Goal: Task Accomplishment & Management: Use online tool/utility

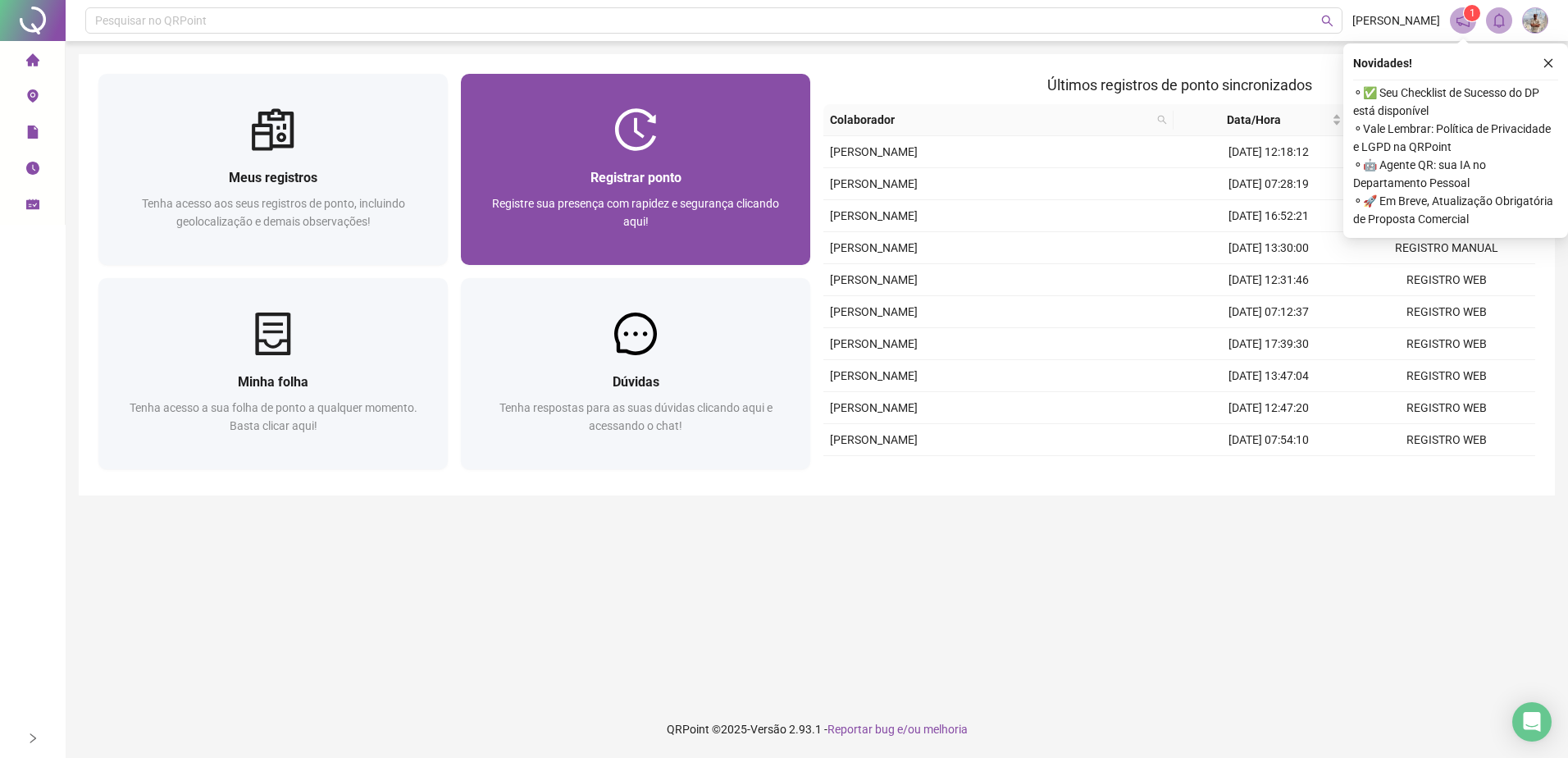
click at [591, 184] on span "Registrar ponto" at bounding box center [635, 177] width 91 height 16
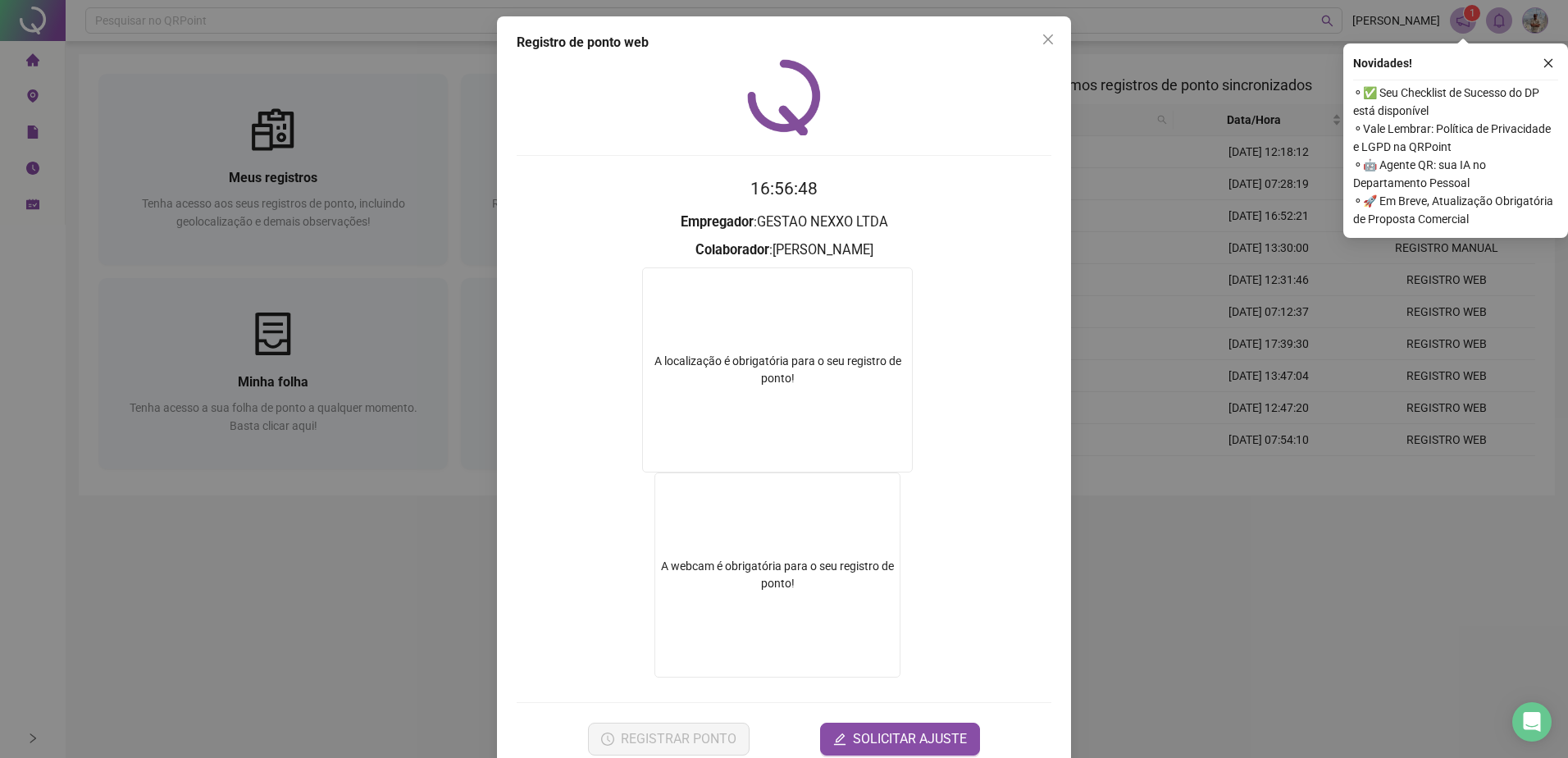
click at [1354, 291] on div "Registro de ponto web 16:56:48 Empregador : GESTAO NEXXO LTDA Colaborador : SAM…" at bounding box center [784, 379] width 1568 height 758
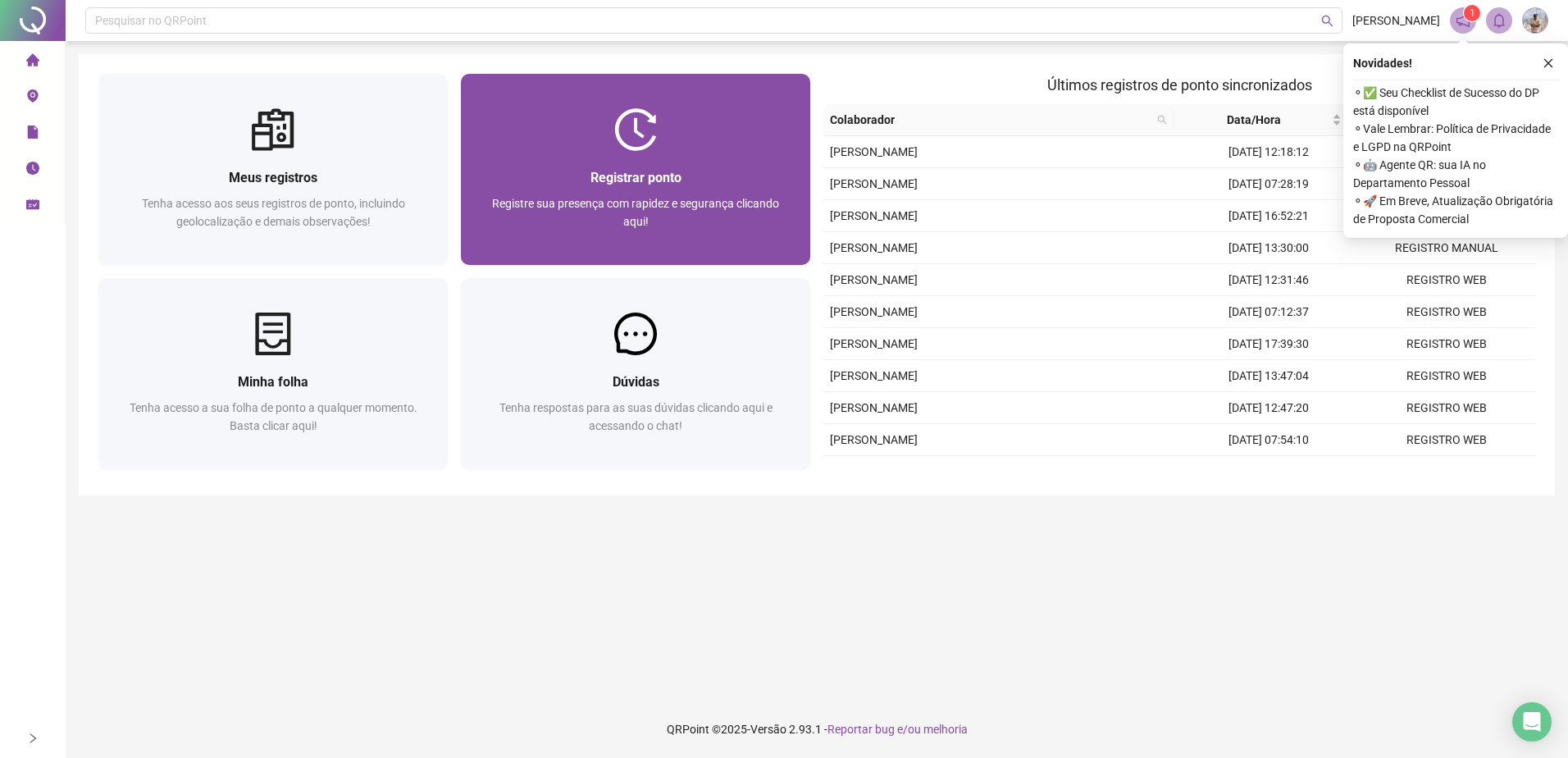
click at [762, 212] on div "Registre sua presença com rapidez e segurança clicando aqui!" at bounding box center [635, 221] width 310 height 54
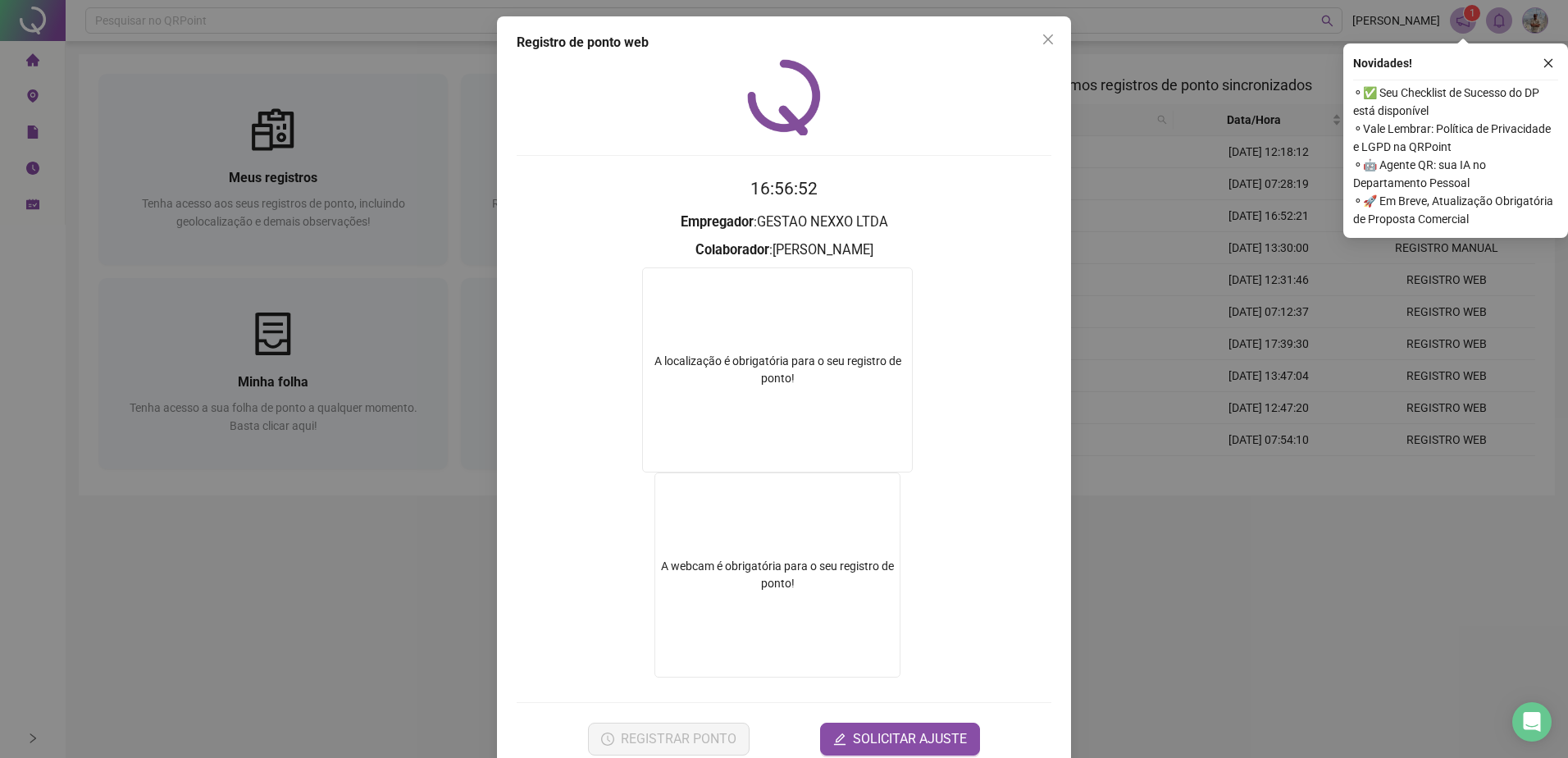
click at [1015, 208] on form "16:56:52 Empregador : GESTAO NEXXO LTDA Colaborador : SAMUEL SANTOS DE JESUS CA…" at bounding box center [784, 464] width 534 height 579
click at [1111, 193] on div "Registro de ponto web 16:56:52 Empregador : GESTAO NEXXO LTDA Colaborador : SAM…" at bounding box center [784, 379] width 1568 height 758
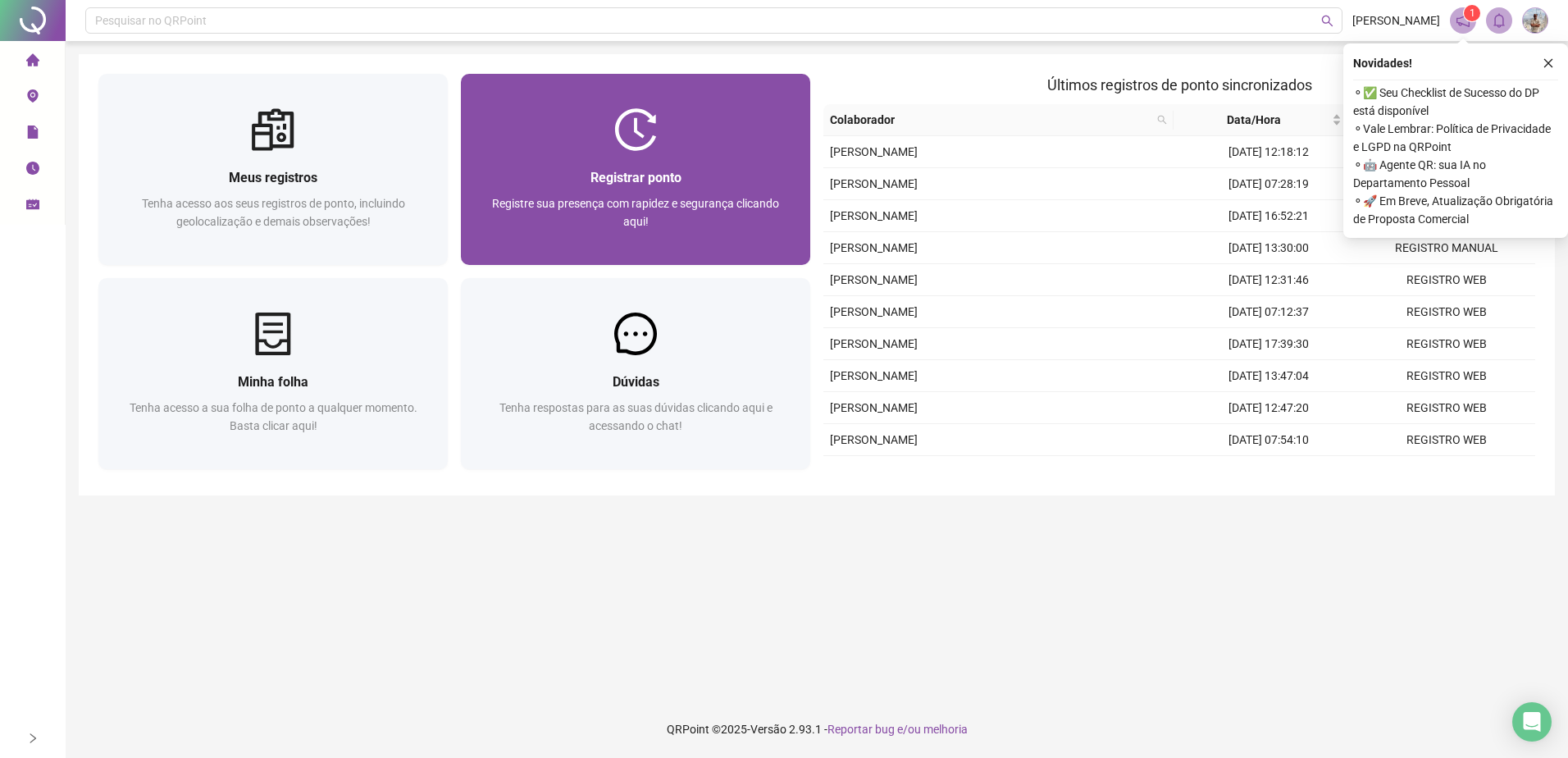
click at [771, 210] on span "Registre sua presença com rapidez e segurança clicando aqui!" at bounding box center [635, 212] width 287 height 31
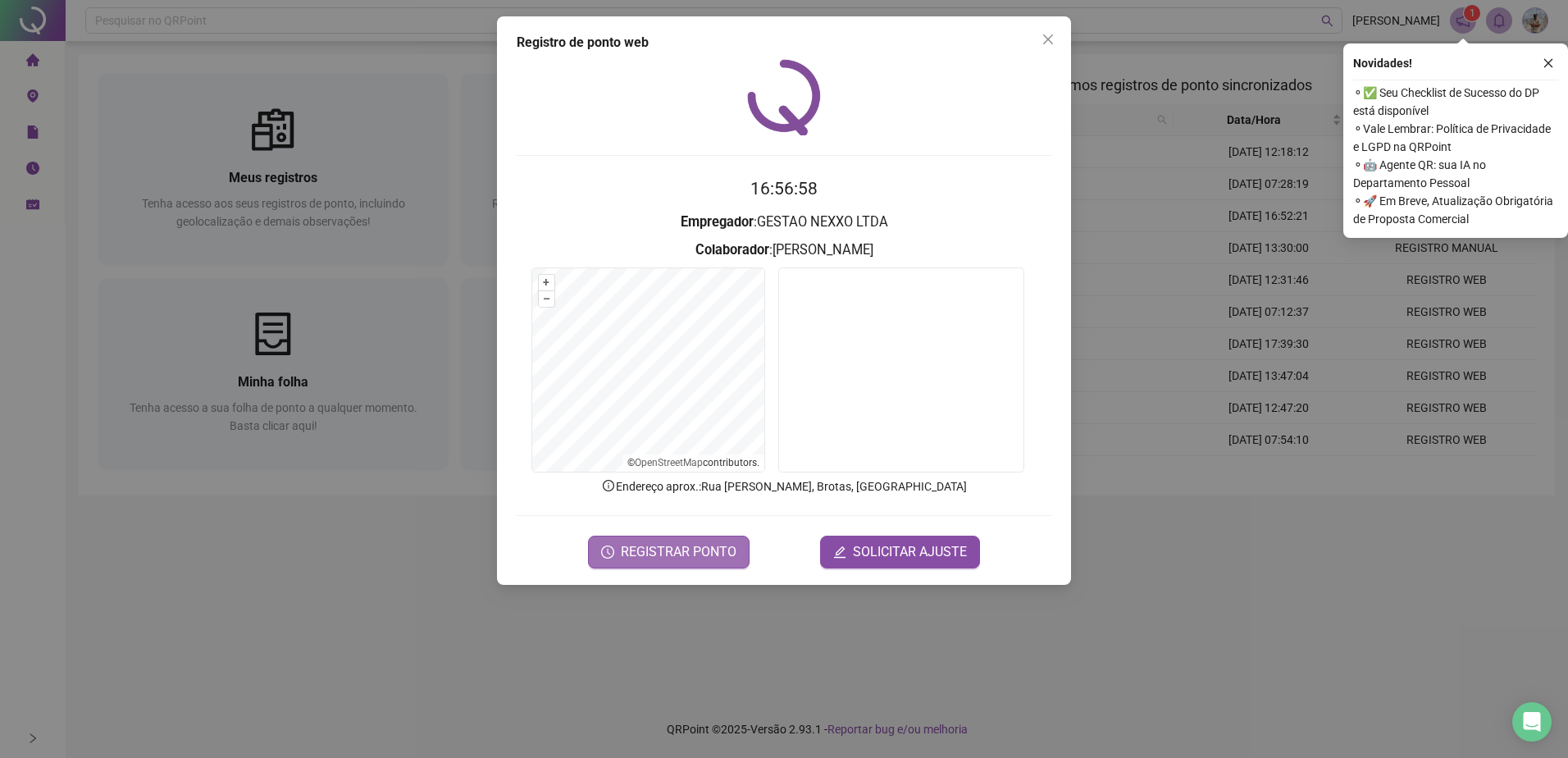
click at [714, 546] on span "REGISTRAR PONTO" at bounding box center [678, 552] width 115 height 20
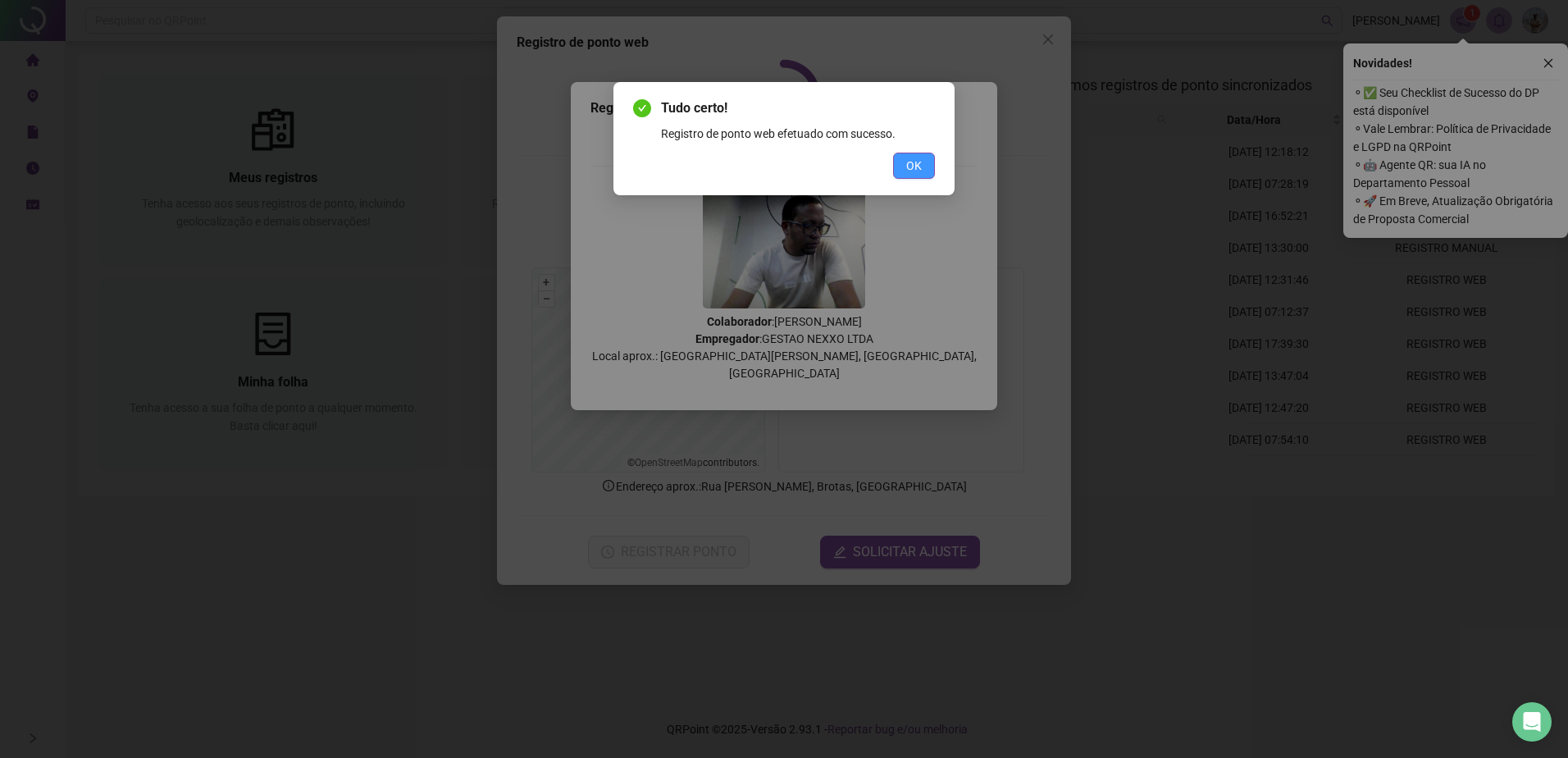
click at [913, 169] on span "OK" at bounding box center [913, 166] width 16 height 18
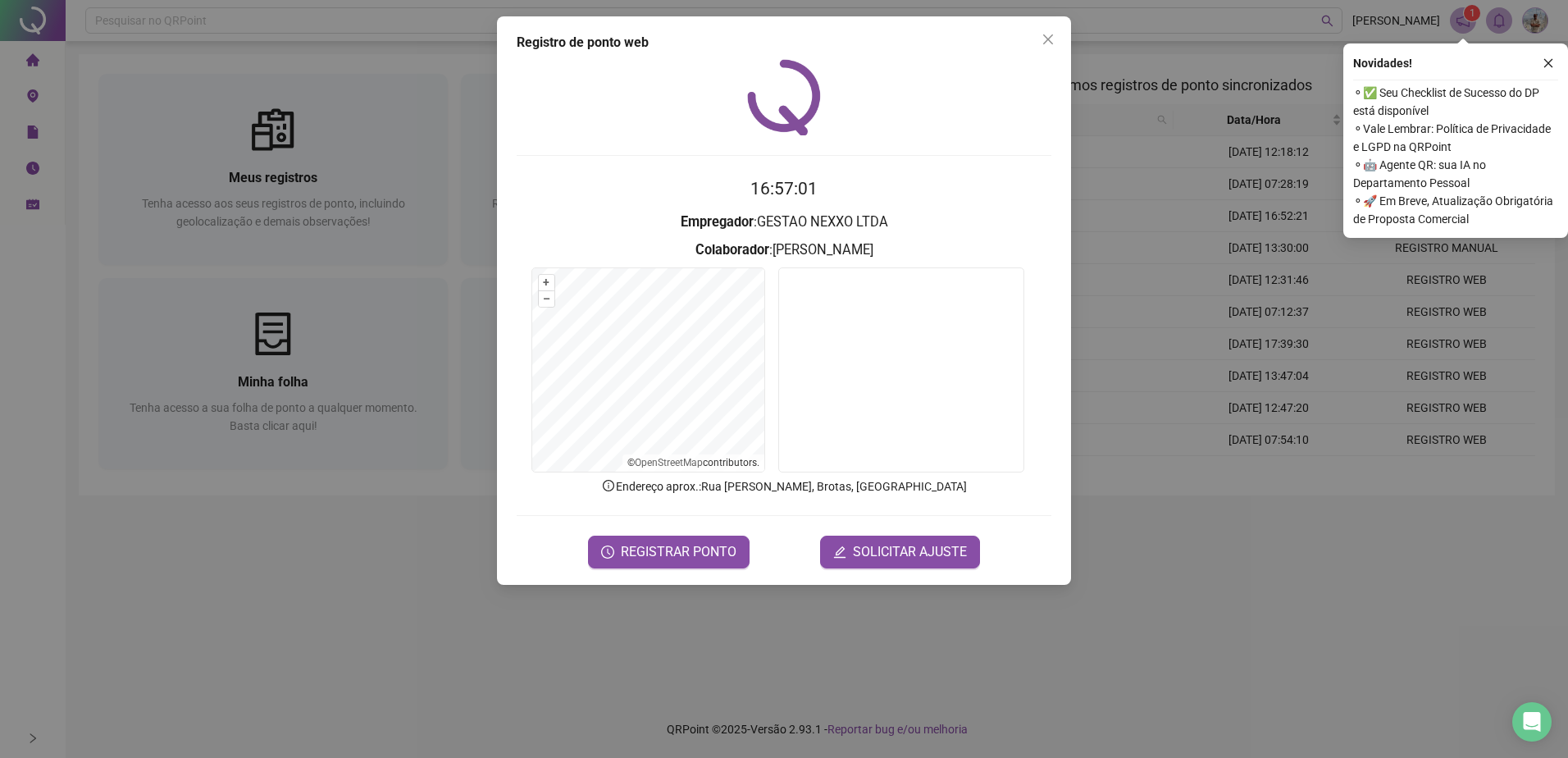
click at [1094, 76] on div "Registro de ponto web 16:57:01 Empregador : GESTAO NEXXO LTDA Colaborador : SAM…" at bounding box center [784, 379] width 1568 height 758
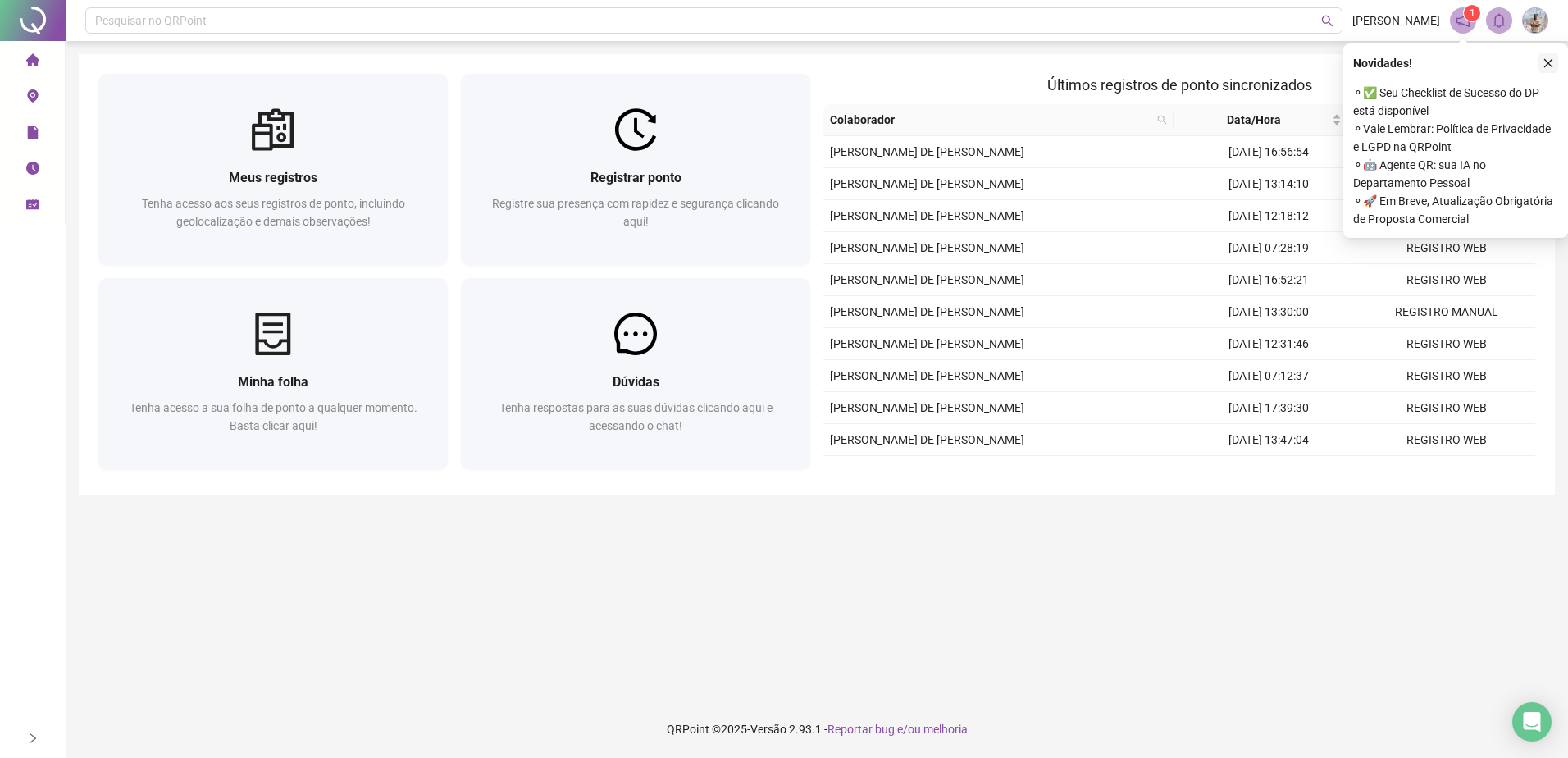
click at [1549, 54] on button "button" at bounding box center [1549, 63] width 20 height 20
